Goal: Find specific page/section: Find specific page/section

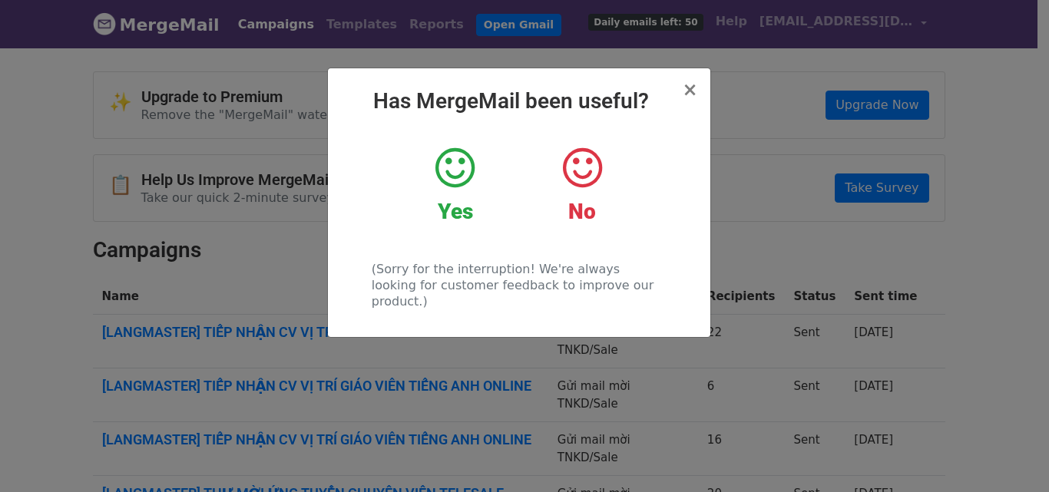
click at [455, 161] on icon at bounding box center [455, 168] width 39 height 46
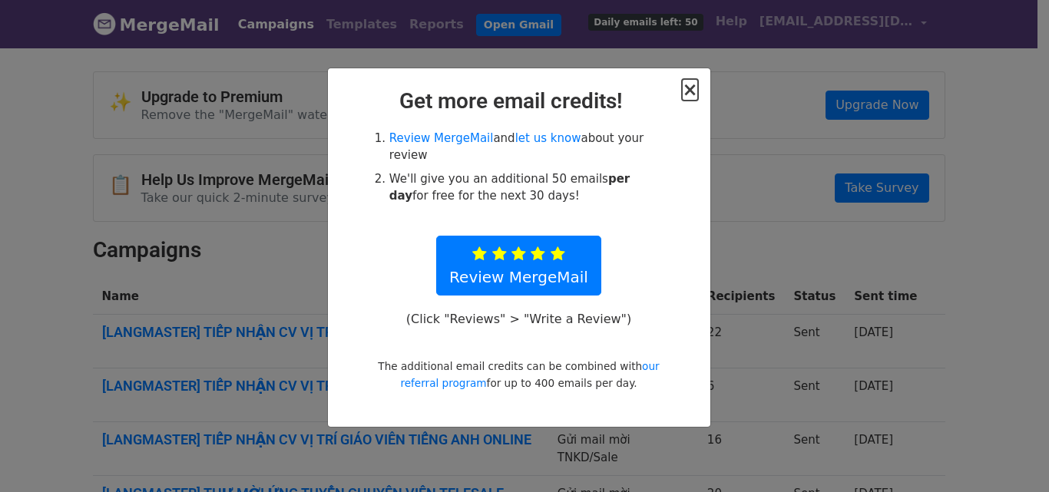
click at [694, 91] on span "×" at bounding box center [689, 90] width 15 height 22
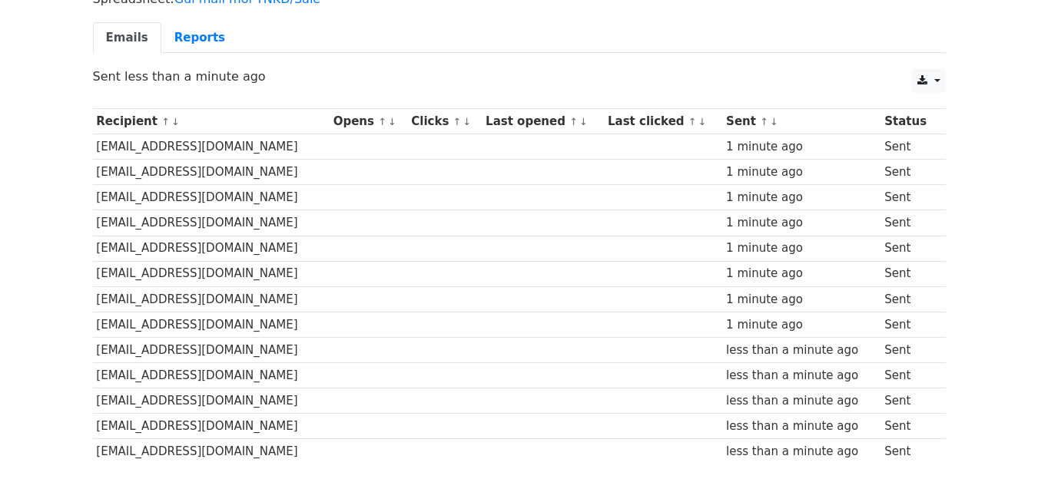
scroll to position [230, 0]
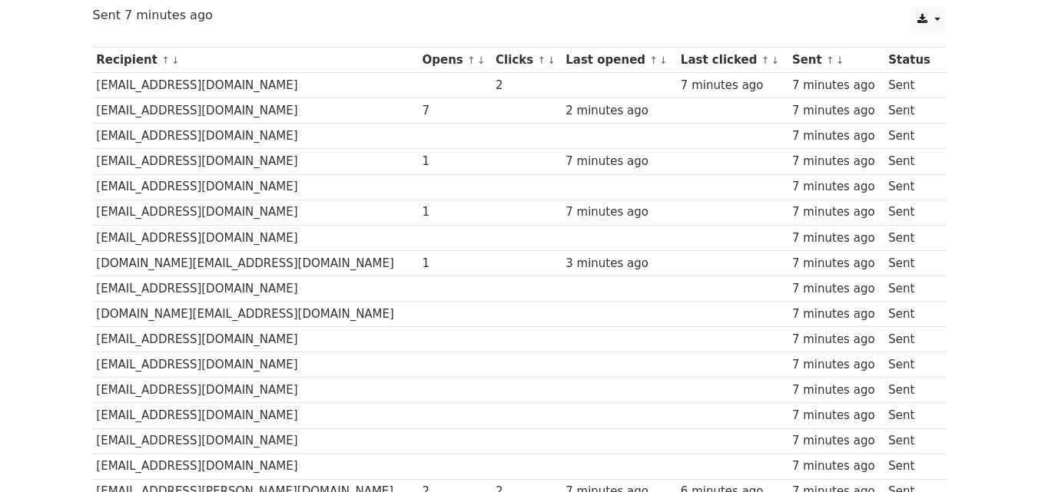
scroll to position [184, 0]
